Goal: Entertainment & Leisure: Consume media (video, audio)

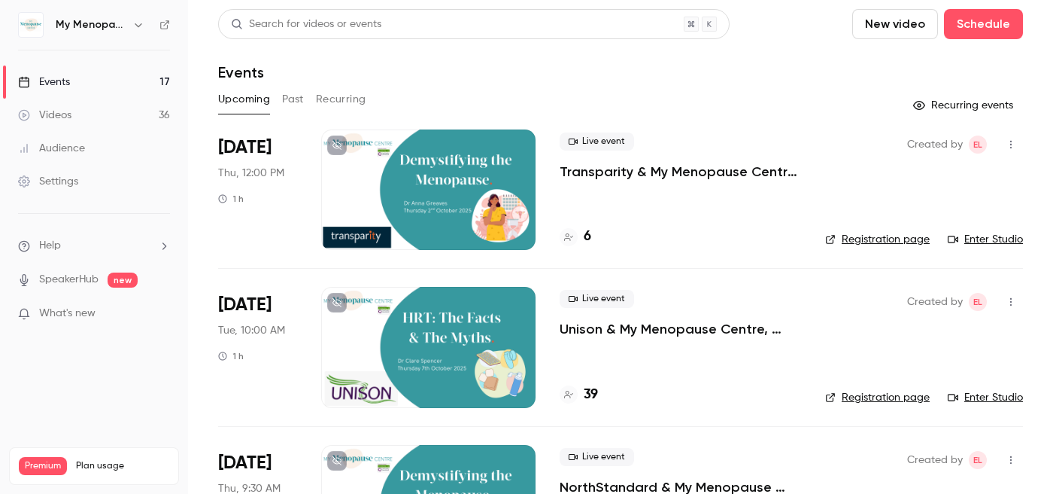
click at [293, 96] on button "Past" at bounding box center [293, 99] width 22 height 24
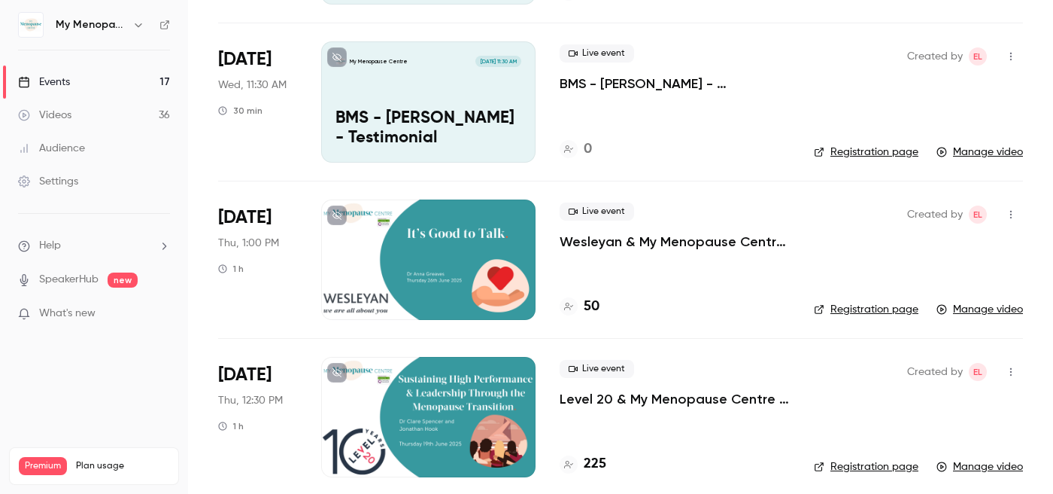
scroll to position [711, 0]
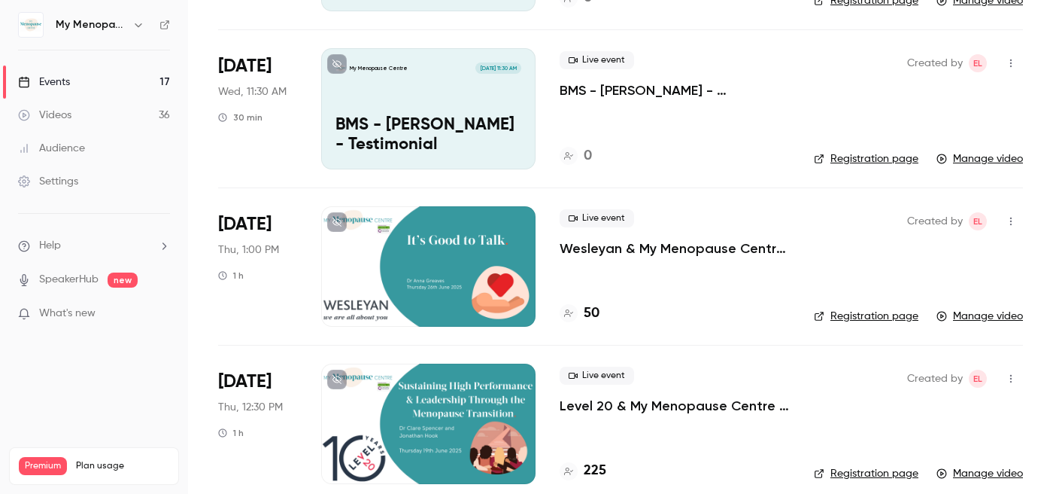
click at [1010, 63] on icon "button" at bounding box center [1011, 63] width 2 height 8
click at [904, 98] on div "Share" at bounding box center [953, 101] width 114 height 15
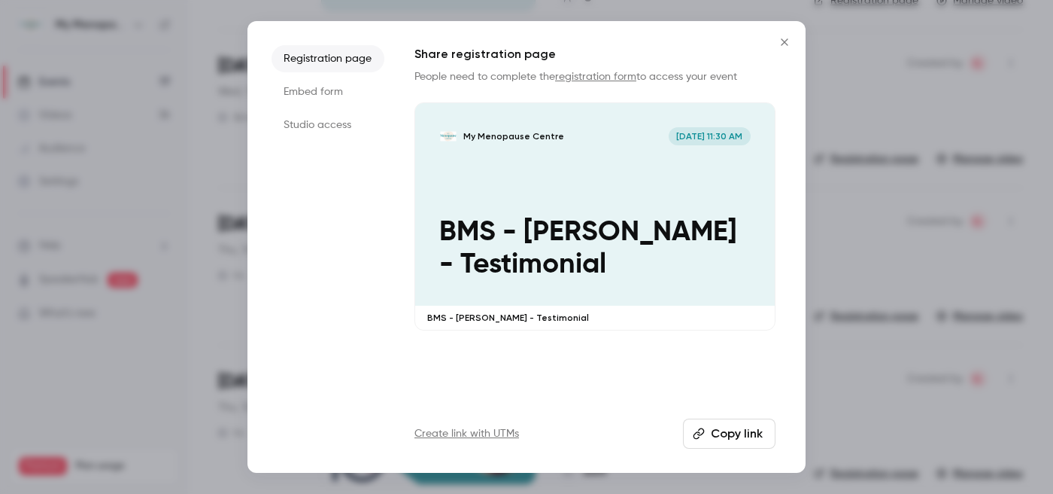
click at [786, 39] on icon "Close" at bounding box center [785, 42] width 18 height 12
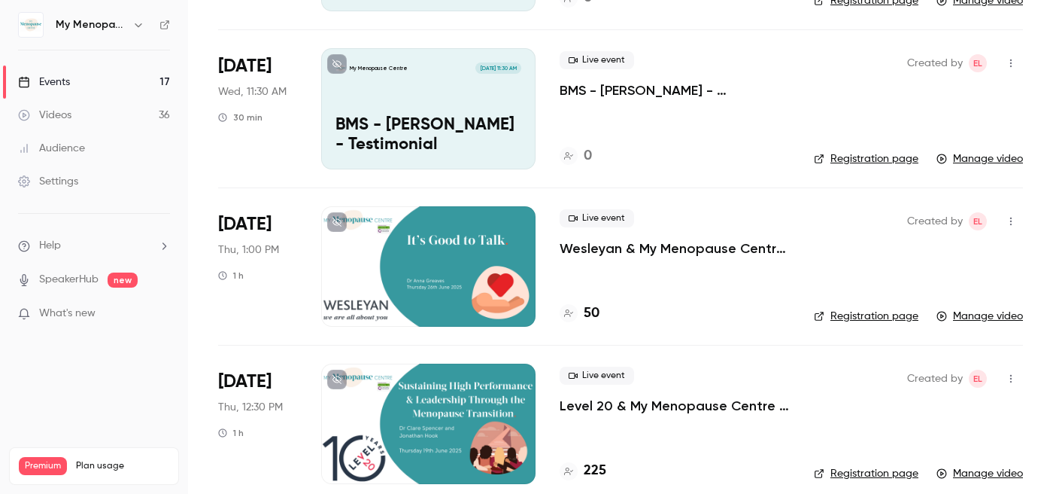
click at [459, 124] on p "BMS - [PERSON_NAME] - Testimonial" at bounding box center [429, 135] width 186 height 39
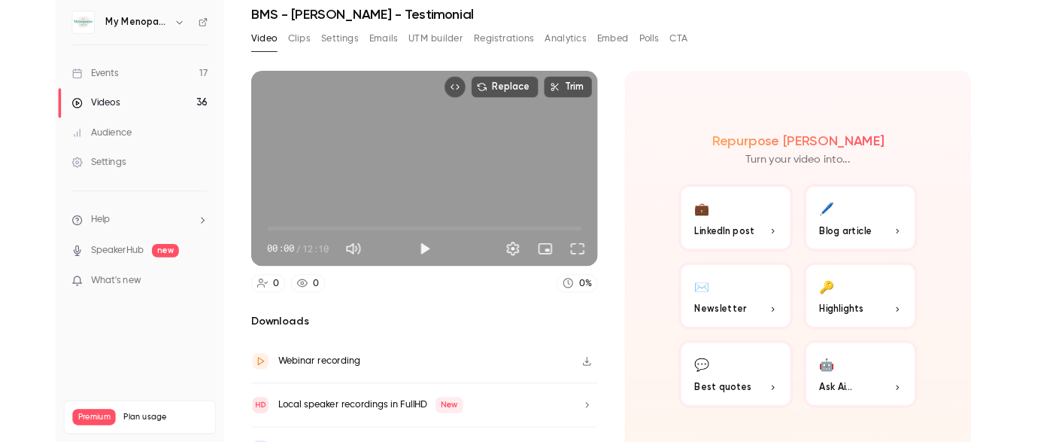
scroll to position [88, 0]
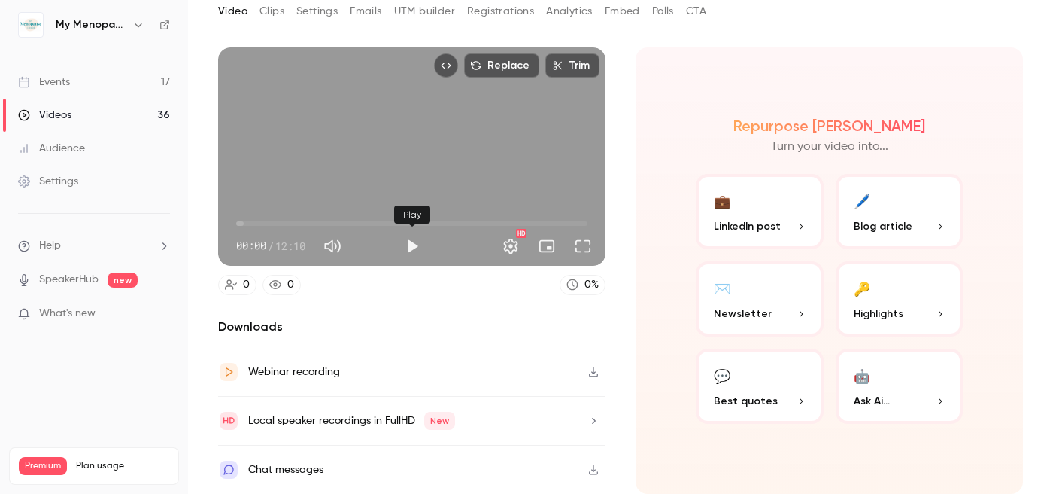
click at [409, 245] on button "Play" at bounding box center [412, 246] width 30 height 30
type input "****"
click at [412, 242] on button "Pause" at bounding box center [412, 246] width 30 height 30
